Goal: Find specific page/section: Find specific page/section

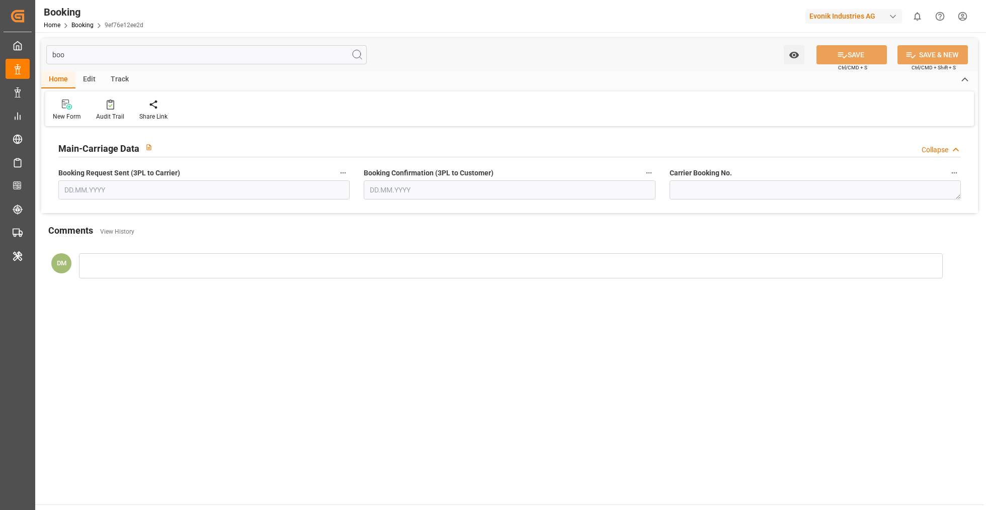
click at [858, 18] on div "Evonik Industries AG" at bounding box center [853, 16] width 97 height 15
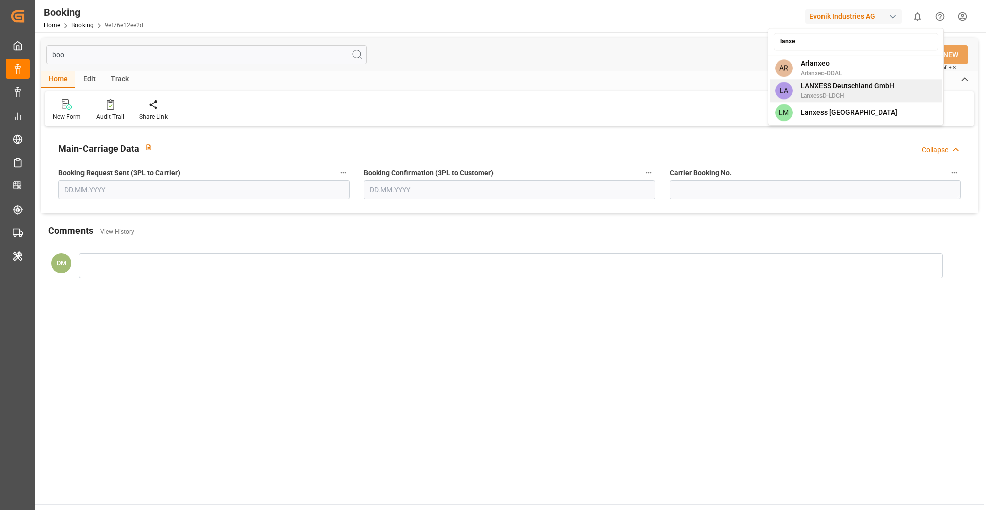
type input "lanxe"
click at [856, 94] on span "LanxessD-LDGH" at bounding box center [848, 96] width 94 height 9
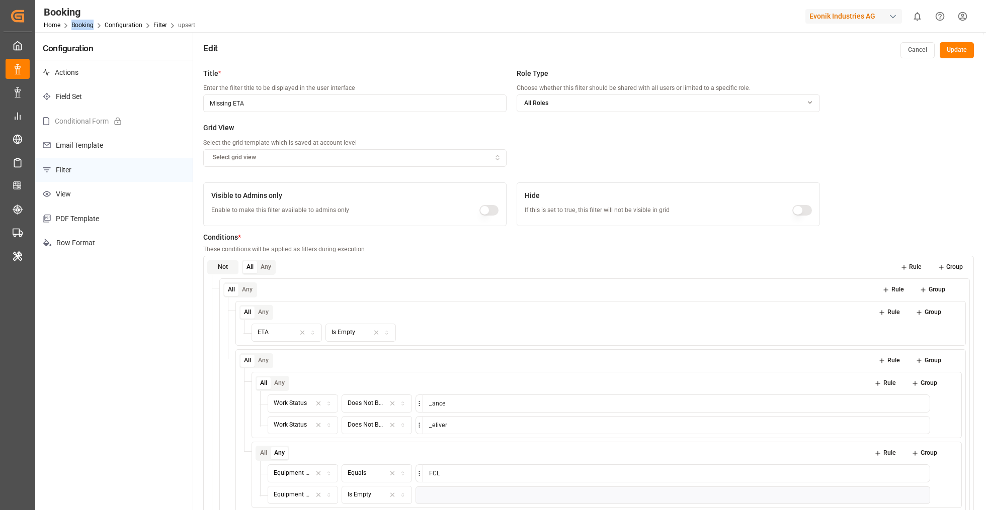
scroll to position [177, 0]
